Goal: Navigation & Orientation: Find specific page/section

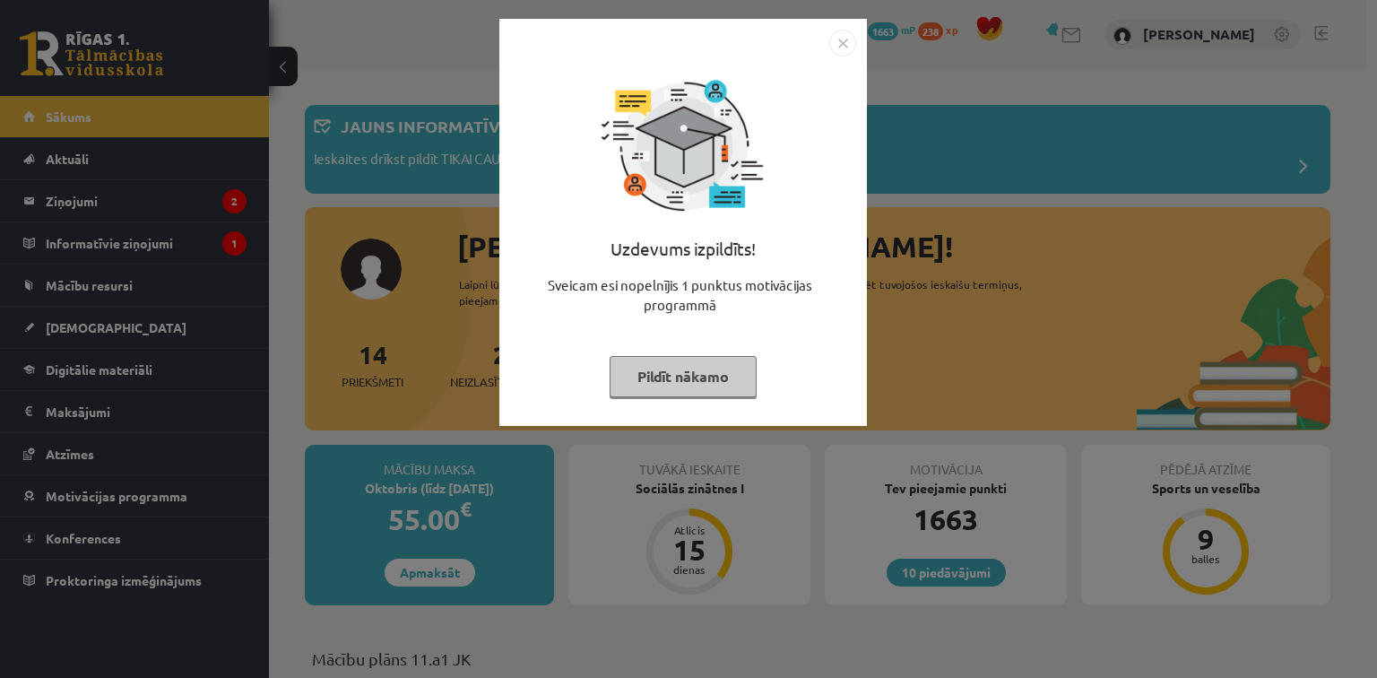
click at [715, 379] on button "Pildīt nākamo" at bounding box center [683, 376] width 147 height 41
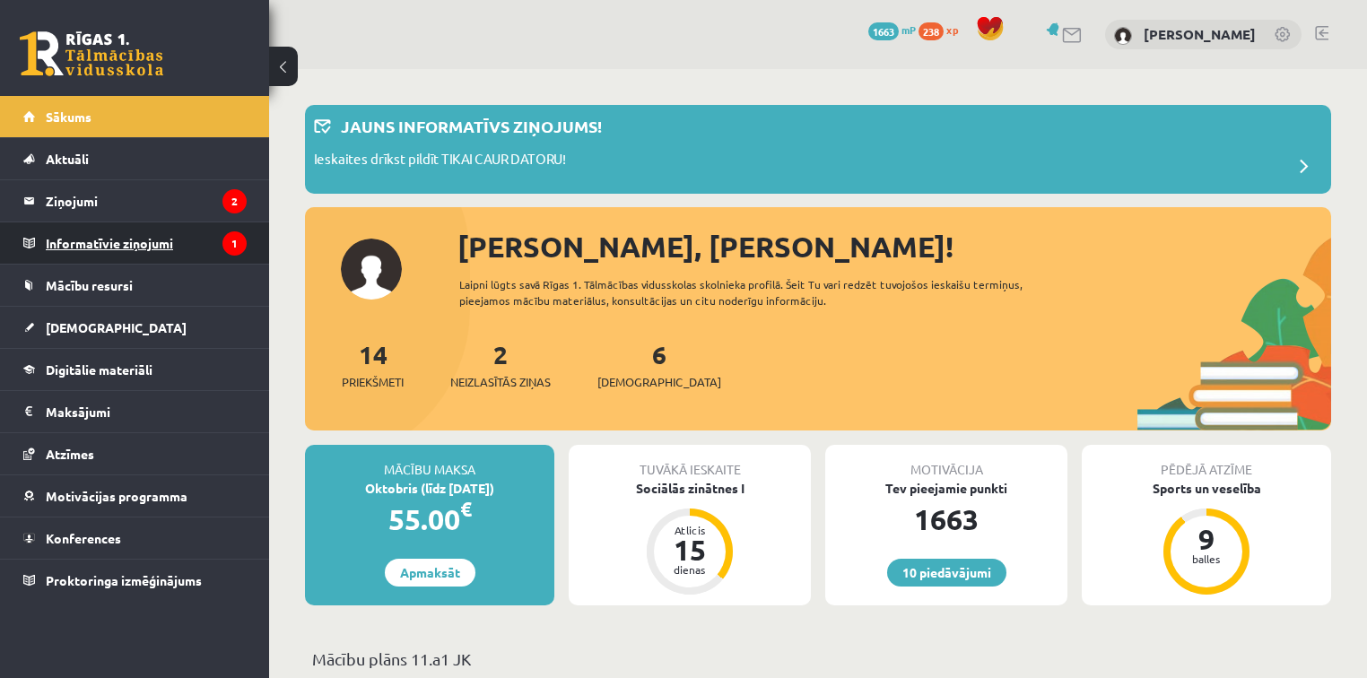
click at [177, 230] on legend "Informatīvie ziņojumi 1" at bounding box center [146, 242] width 201 height 41
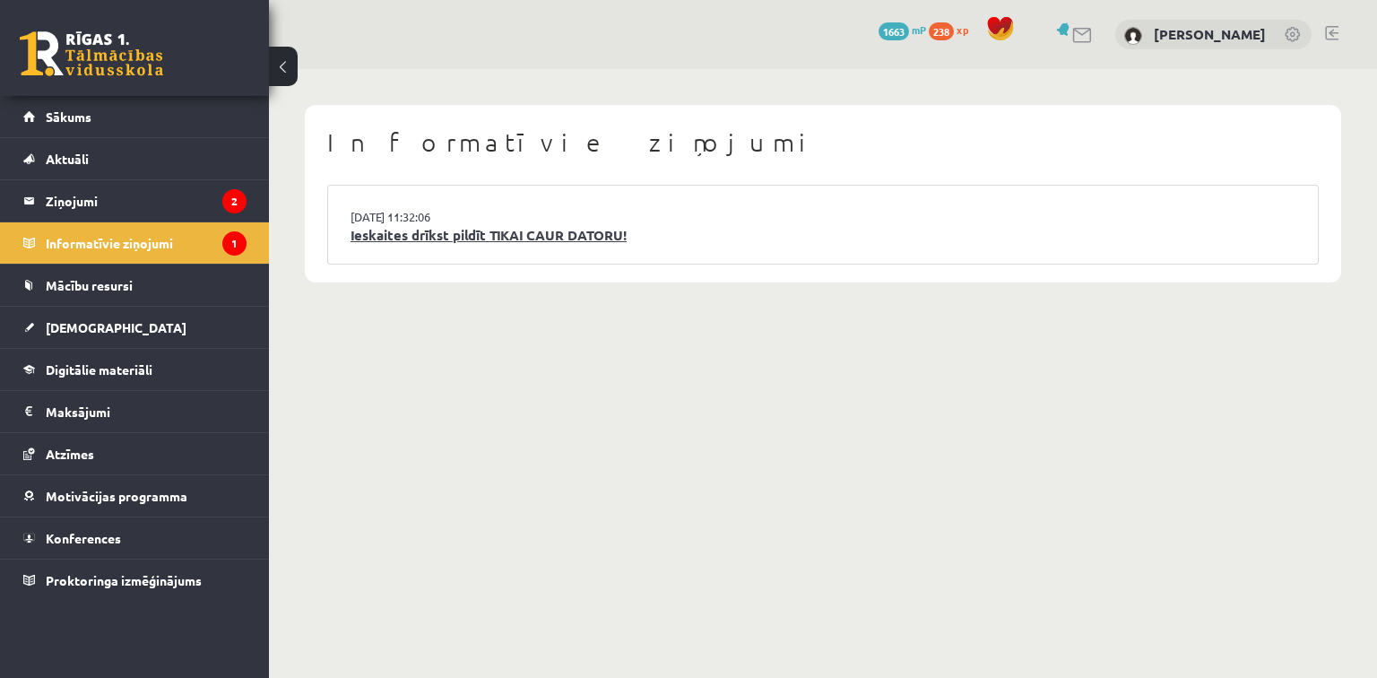
click at [501, 241] on link "Ieskaites drīkst pildīt TIKAI CAUR DATORU!" at bounding box center [823, 235] width 945 height 21
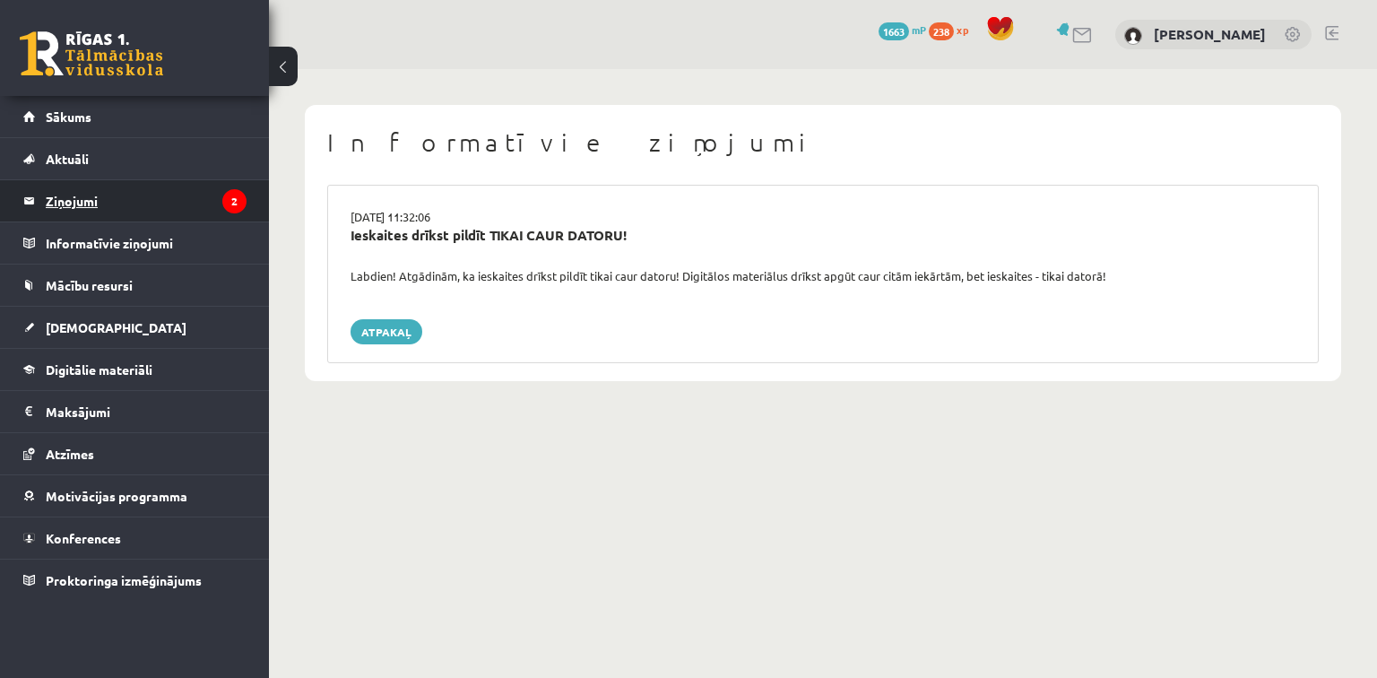
click at [151, 199] on legend "Ziņojumi 2" at bounding box center [146, 200] width 201 height 41
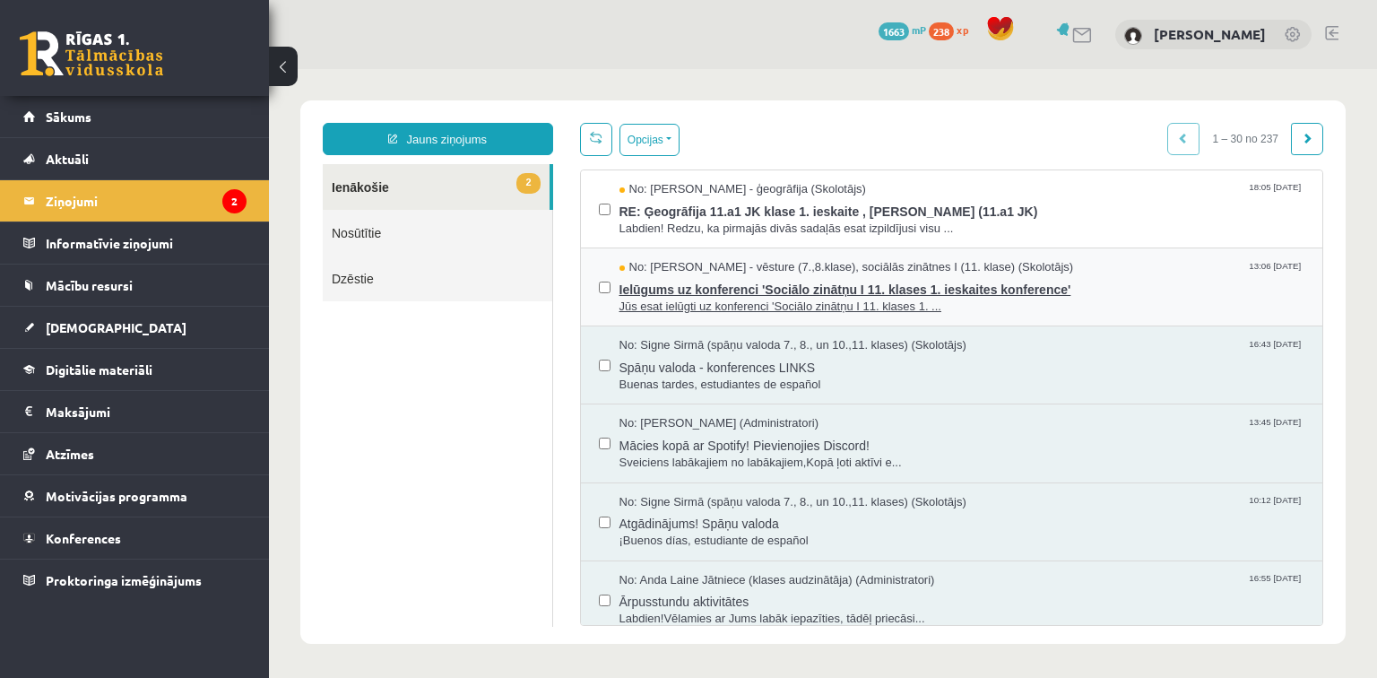
click at [794, 285] on span "Ielūgums uz konferenci 'Sociālo zinātņu I 11. klases 1. ieskaites konference'" at bounding box center [963, 287] width 686 height 22
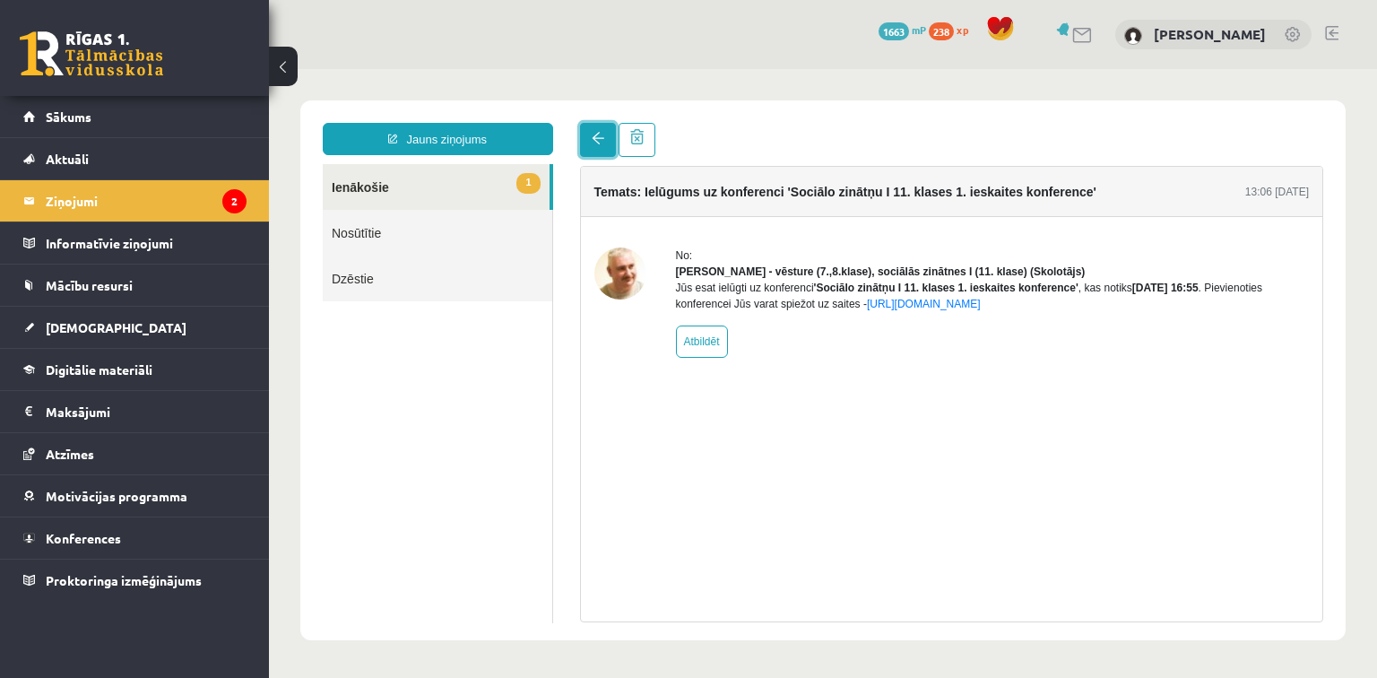
click at [585, 144] on link at bounding box center [598, 140] width 36 height 34
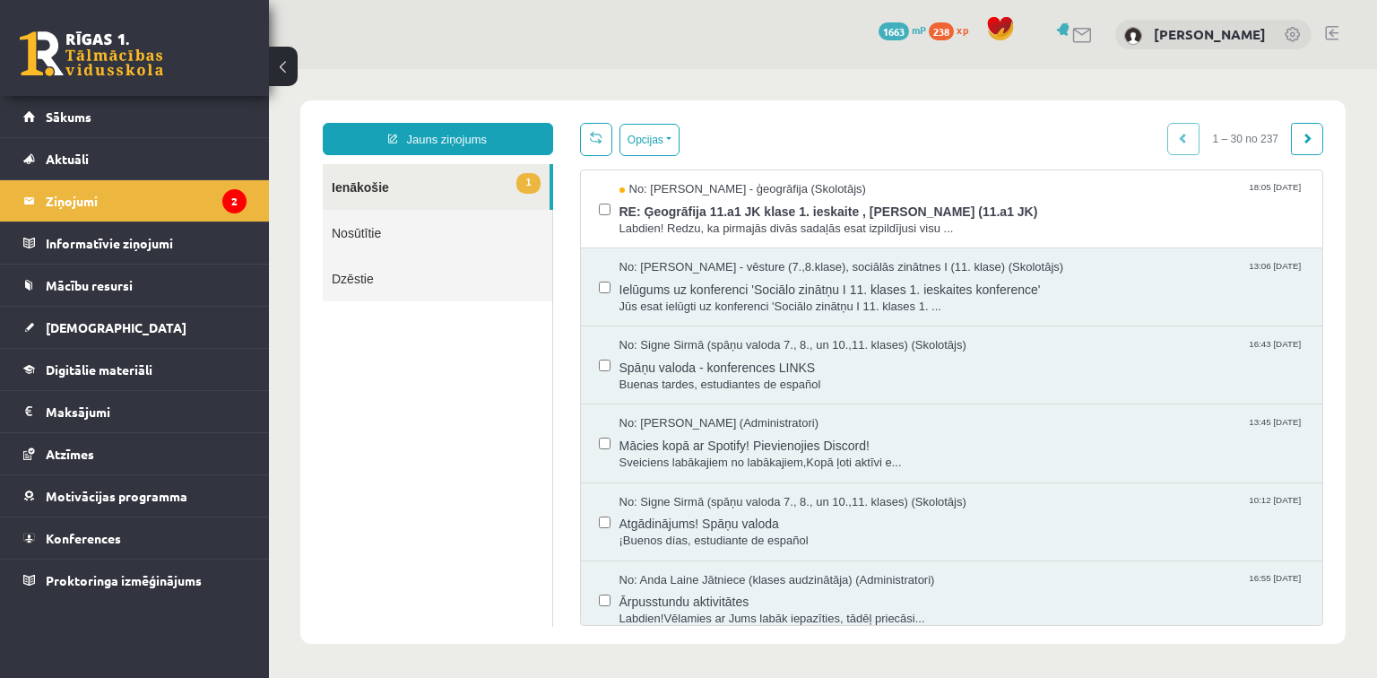
click at [714, 223] on span "Labdien! Redzu, ka pirmajās divās sadaļās esat izpildījusi visu ..." at bounding box center [963, 229] width 686 height 17
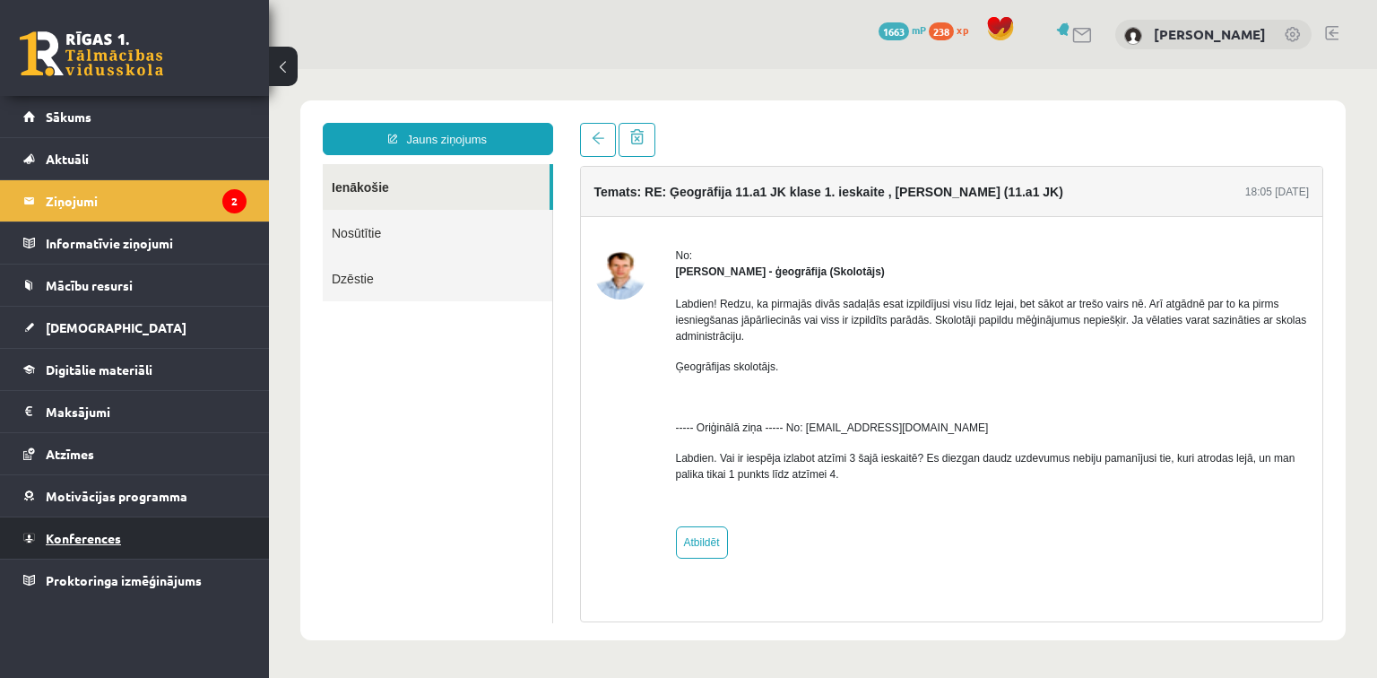
click at [165, 542] on link "Konferences" at bounding box center [134, 537] width 223 height 41
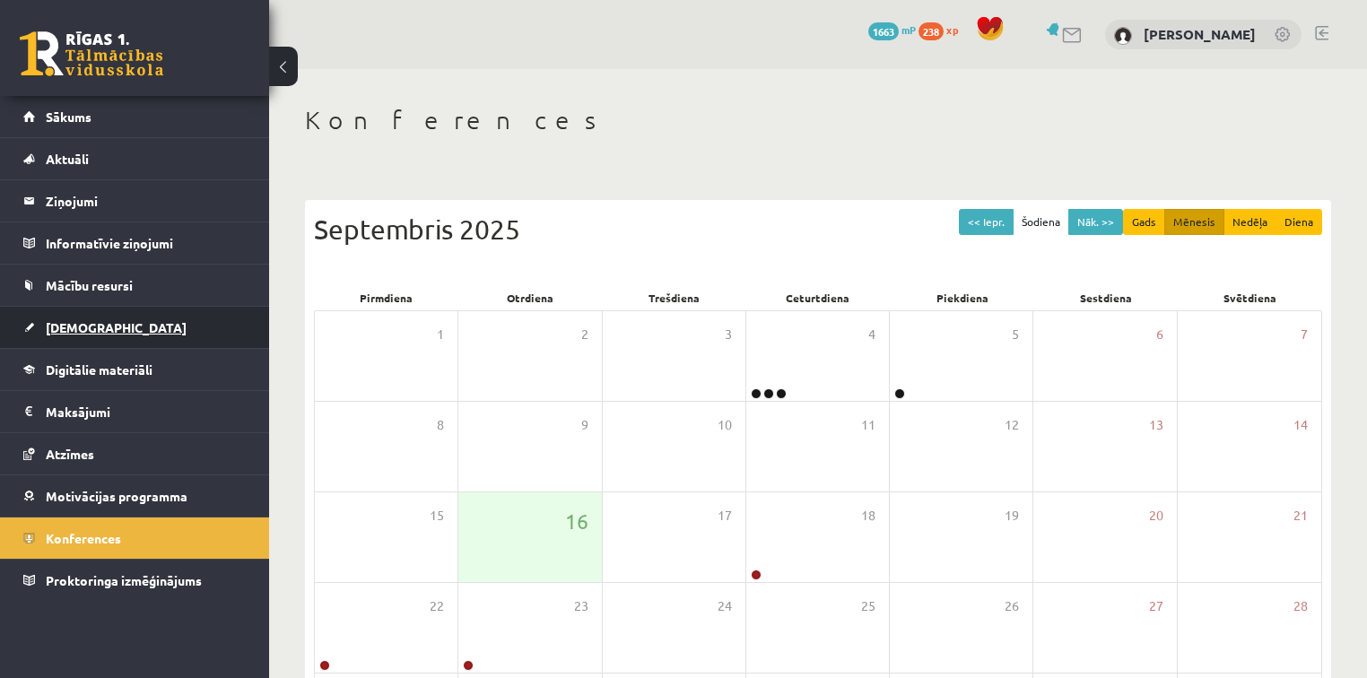
click at [199, 319] on link "[DEMOGRAPHIC_DATA]" at bounding box center [134, 327] width 223 height 41
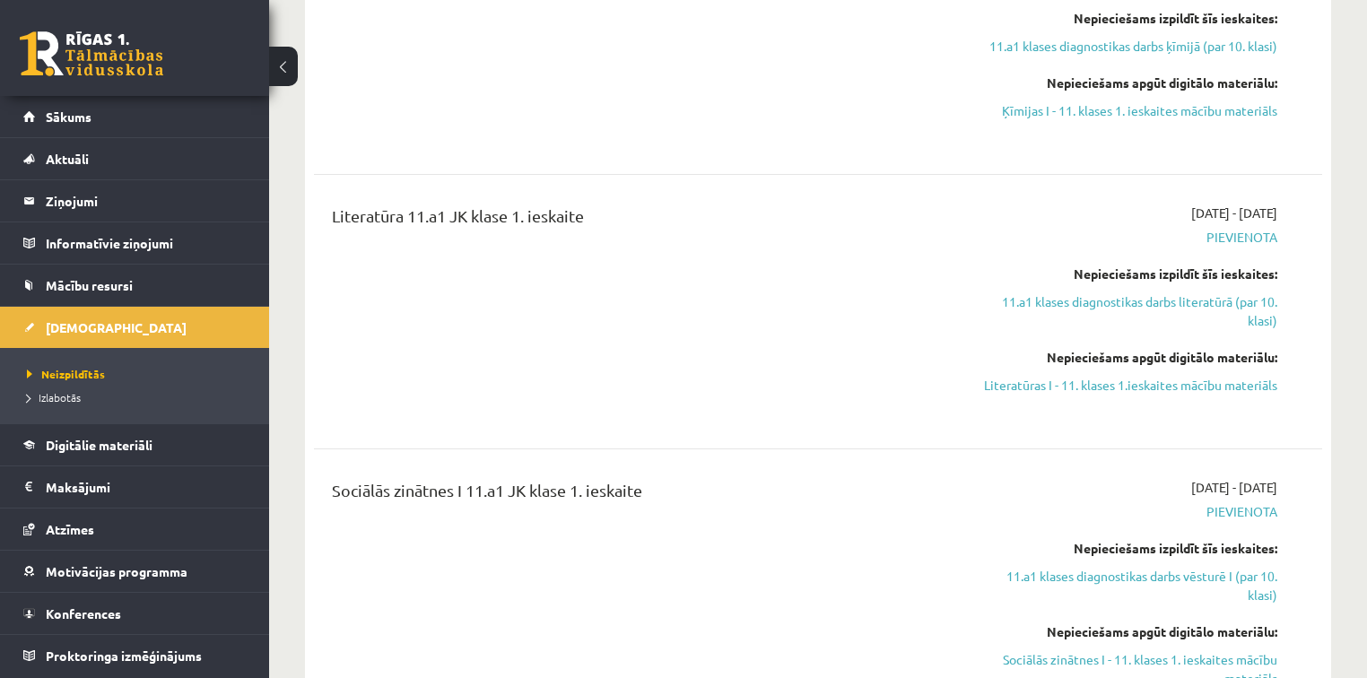
scroll to position [1049, 0]
click at [194, 283] on link "Mācību resursi" at bounding box center [134, 285] width 223 height 41
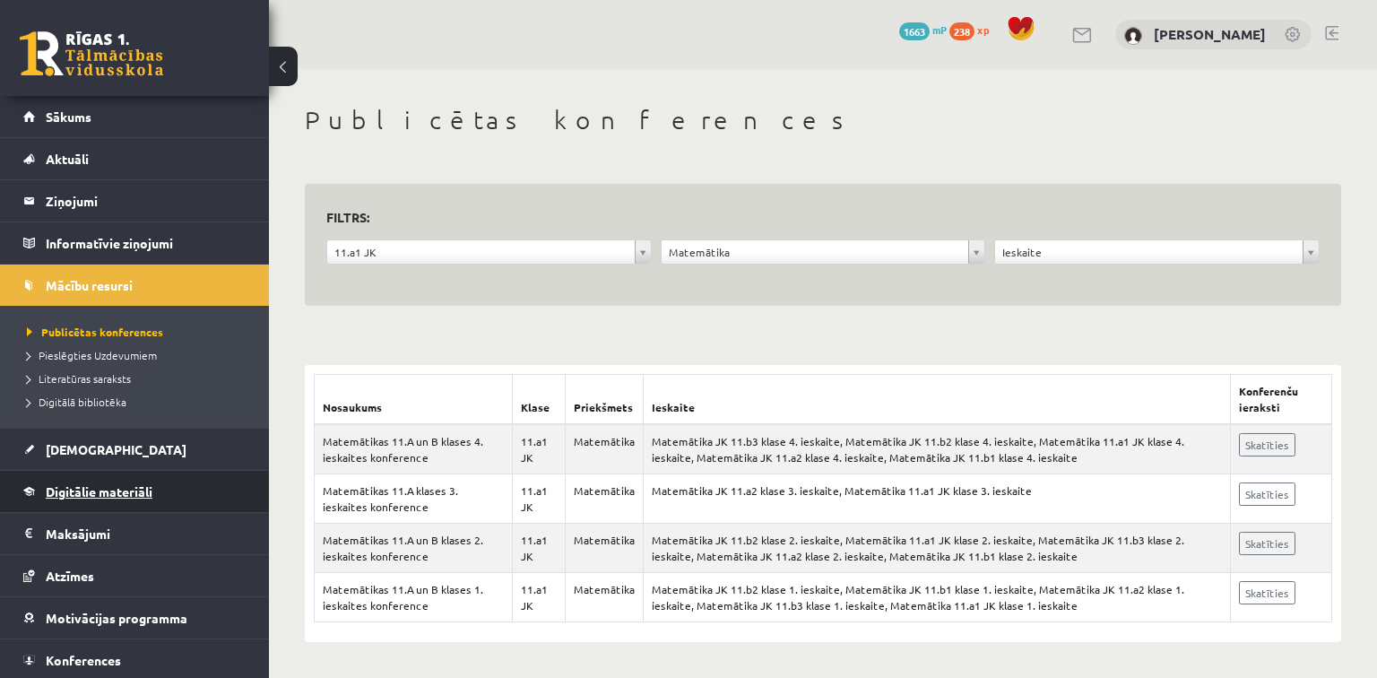
click at [138, 496] on span "Digitālie materiāli" at bounding box center [99, 491] width 107 height 16
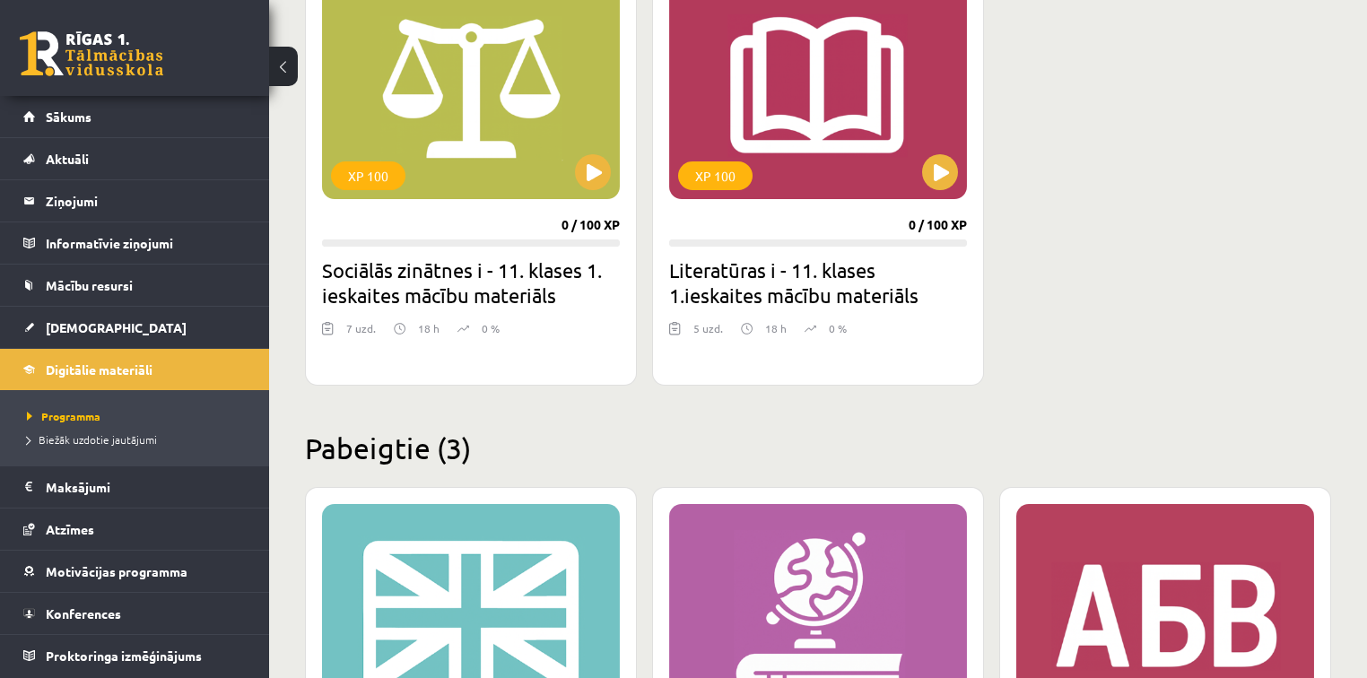
scroll to position [2324, 0]
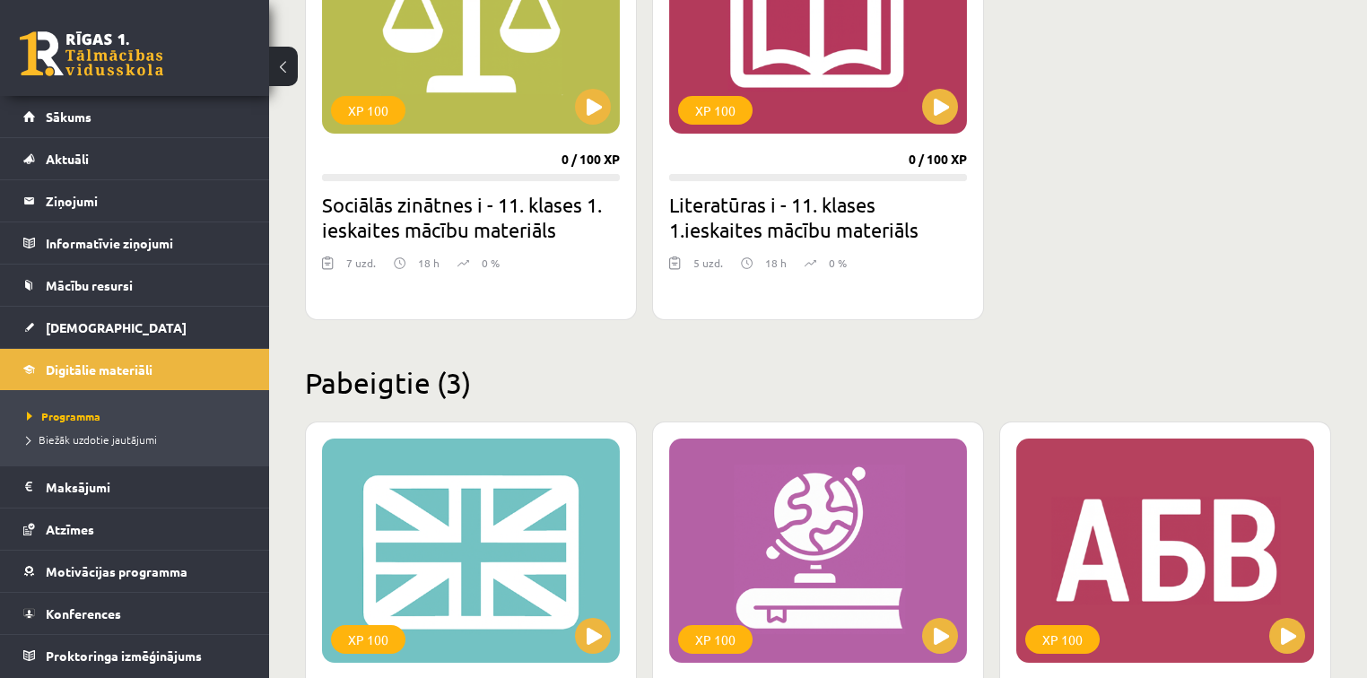
drag, startPoint x: 1366, startPoint y: 560, endPoint x: 1376, endPoint y: 499, distance: 61.9
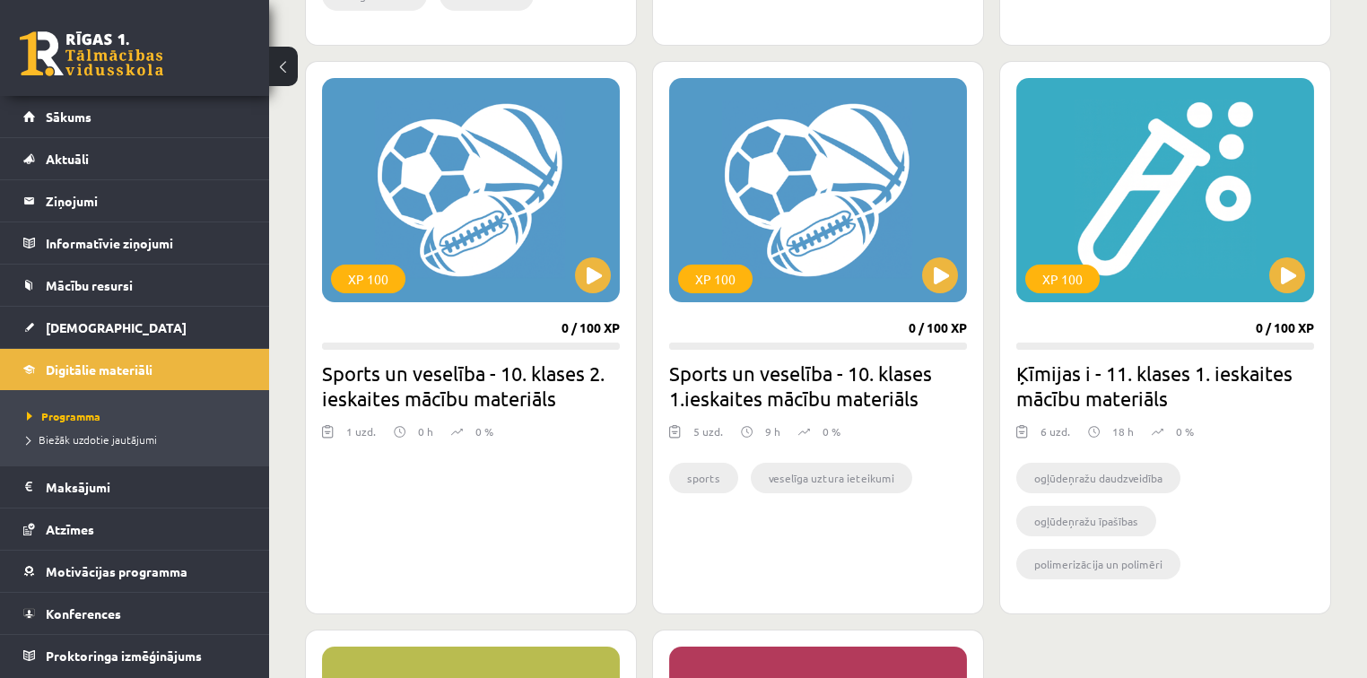
scroll to position [1573, 0]
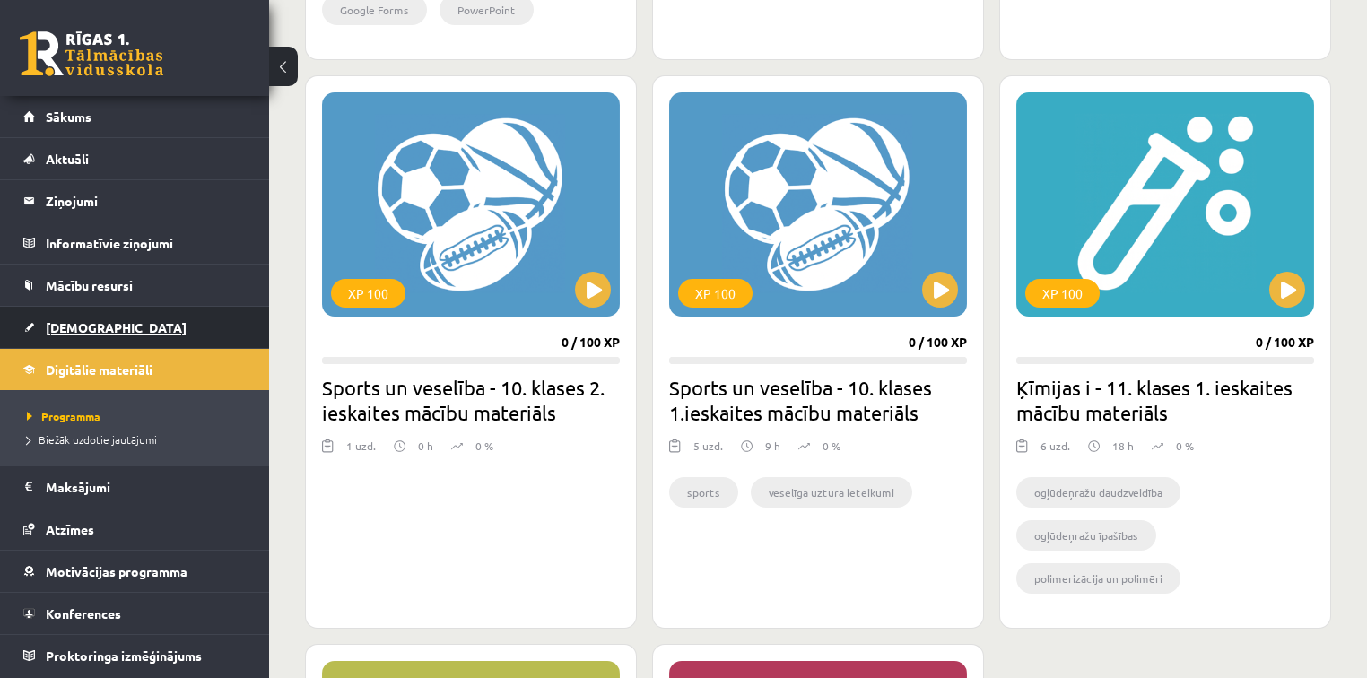
click at [79, 326] on span "[DEMOGRAPHIC_DATA]" at bounding box center [116, 327] width 141 height 16
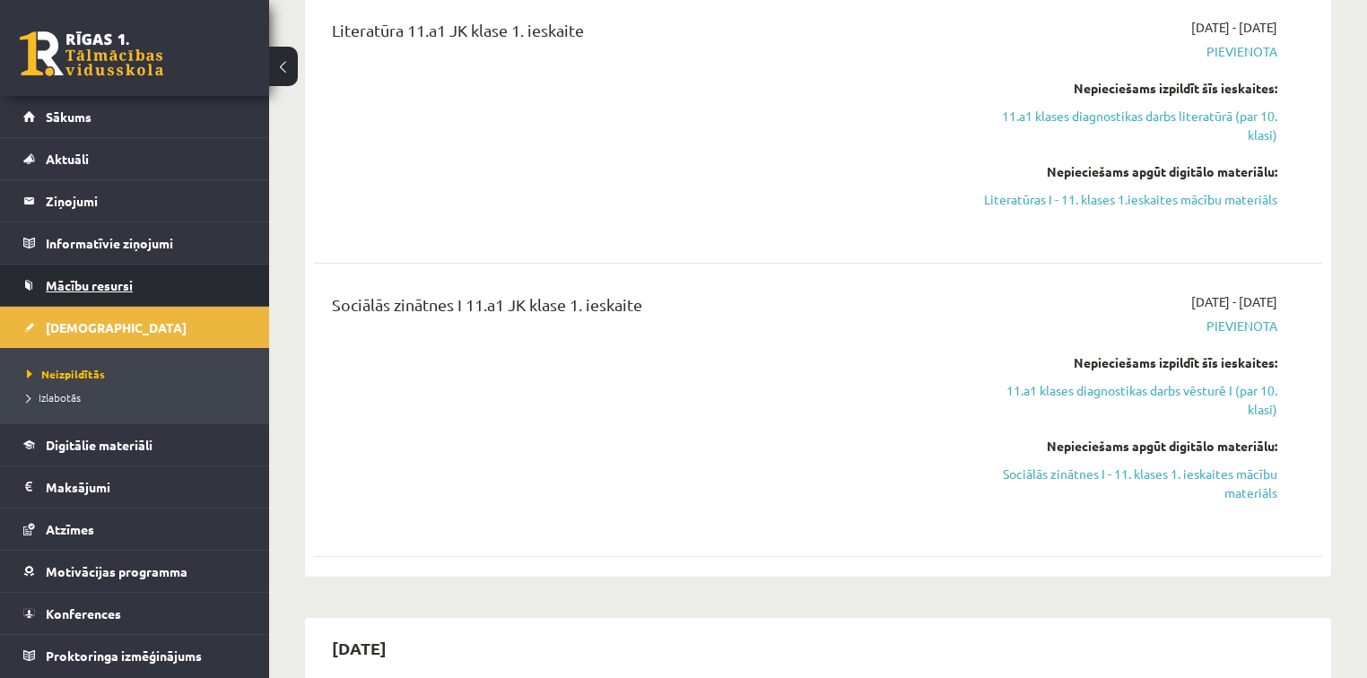
scroll to position [1826, 0]
